Goal: Find specific page/section: Find specific page/section

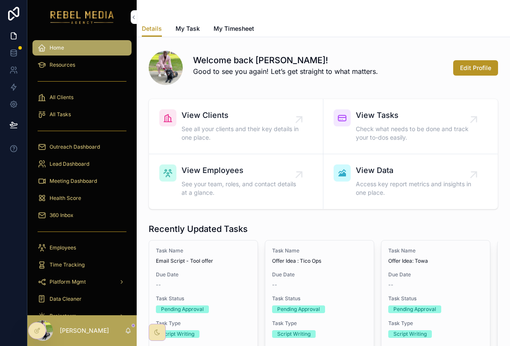
click at [100, 213] on div "360 Inbox" at bounding box center [82, 216] width 89 height 14
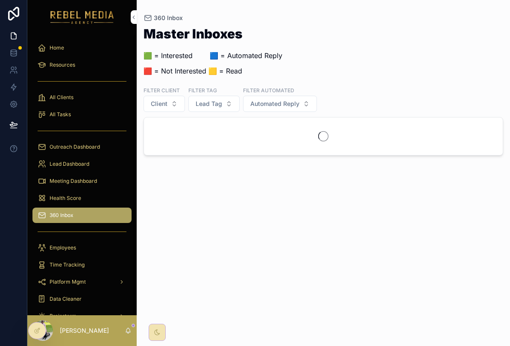
click at [102, 197] on div "Health Score" at bounding box center [82, 198] width 89 height 14
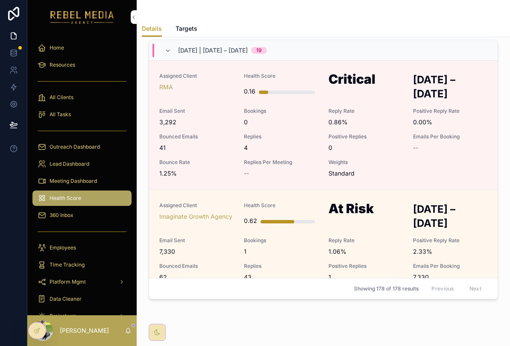
scroll to position [452, 0]
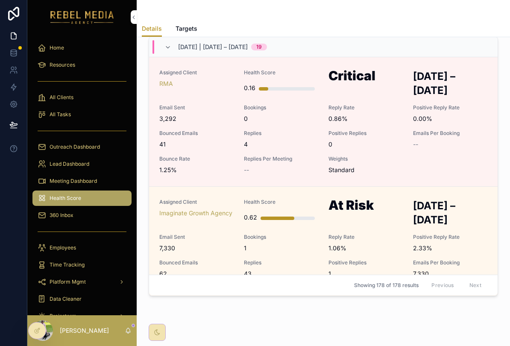
click at [220, 249] on span "7,330" at bounding box center [196, 248] width 74 height 9
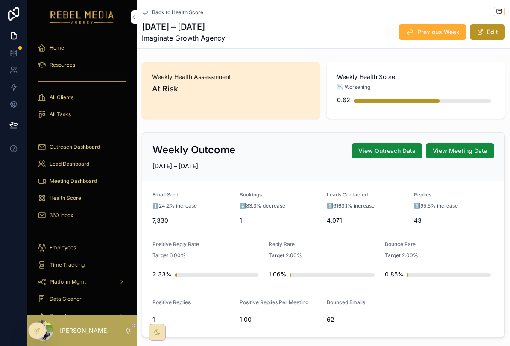
click at [176, 10] on span "Back to Health Score" at bounding box center [177, 12] width 51 height 7
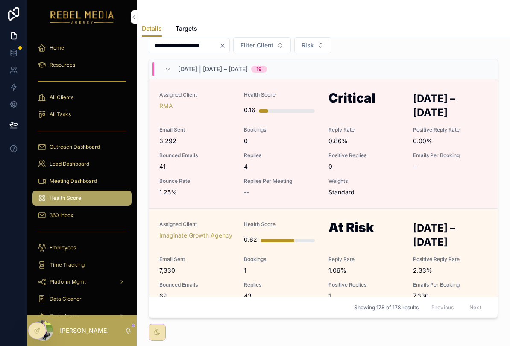
scroll to position [427, 0]
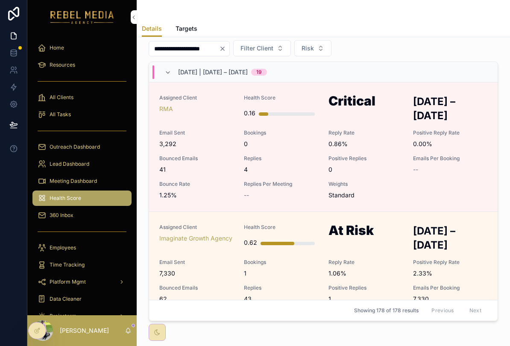
click at [402, 210] on link "Assigned Client RMA Health Score 0.16 Critical [DATE] – [DATE] Email Sent 3,292…" at bounding box center [323, 146] width 349 height 129
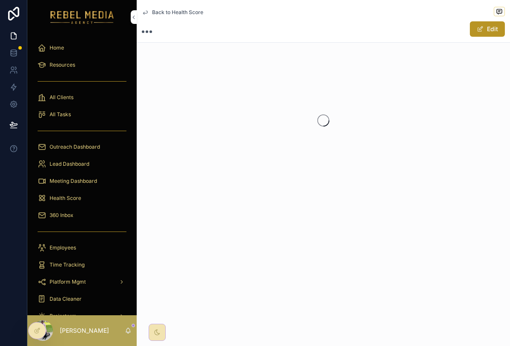
click at [198, 12] on span "Back to Health Score" at bounding box center [177, 12] width 51 height 7
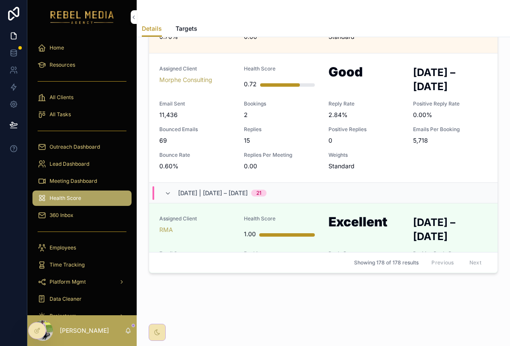
scroll to position [2334, 0]
